Goal: Task Accomplishment & Management: Manage account settings

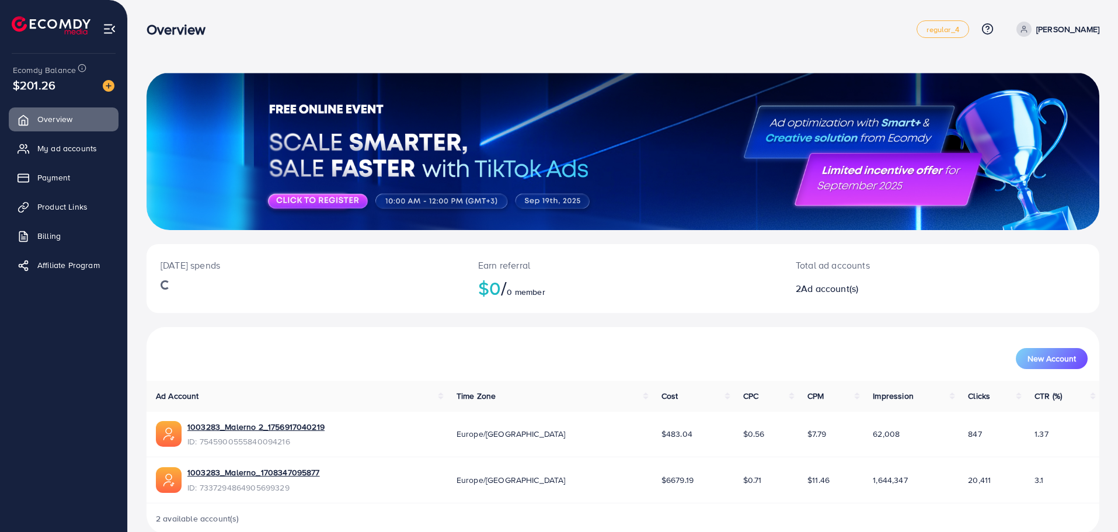
scroll to position [20, 0]
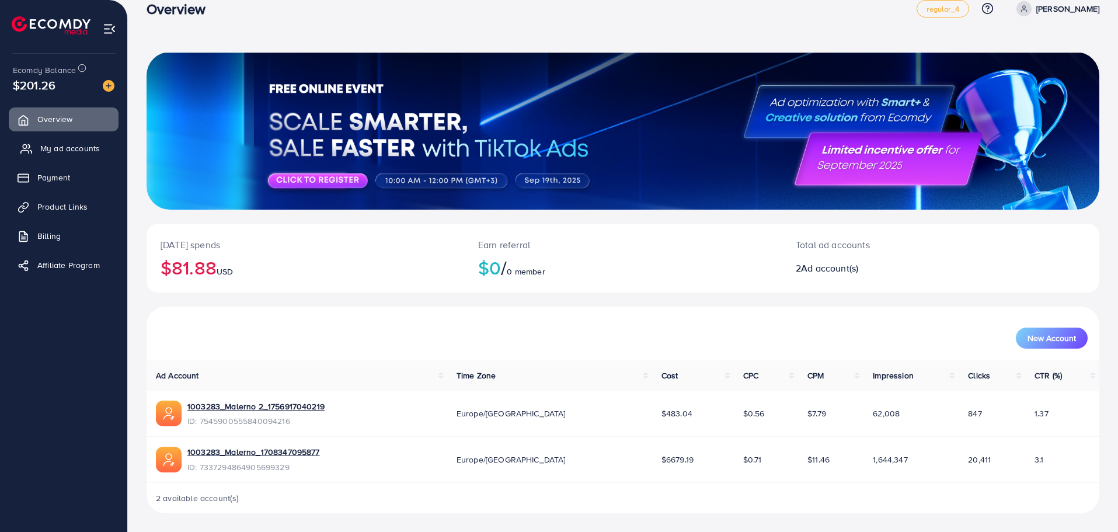
click at [57, 141] on link "My ad accounts" at bounding box center [64, 148] width 110 height 23
